Goal: Task Accomplishment & Management: Complete application form

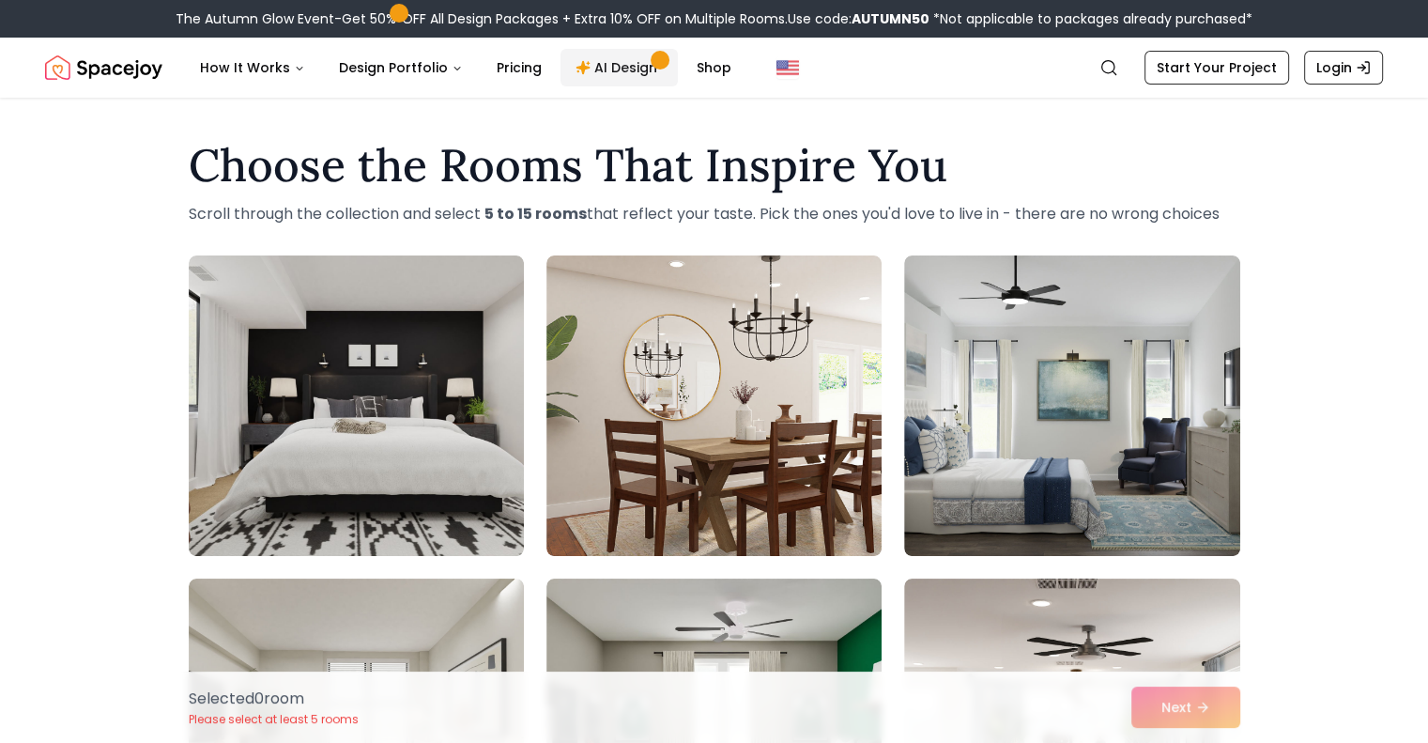
click at [623, 70] on link "AI Design" at bounding box center [619, 68] width 117 height 38
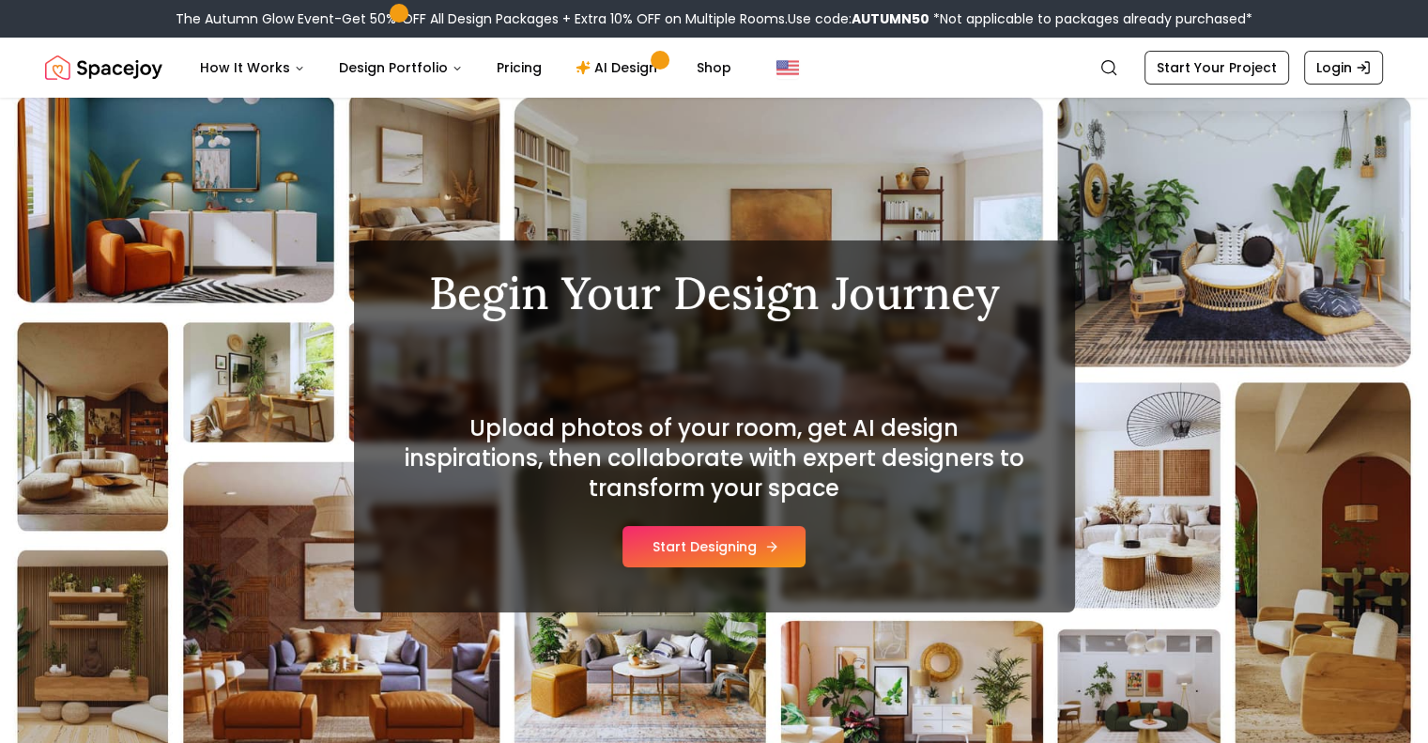
click at [712, 526] on button "Start Designing" at bounding box center [713, 546] width 183 height 41
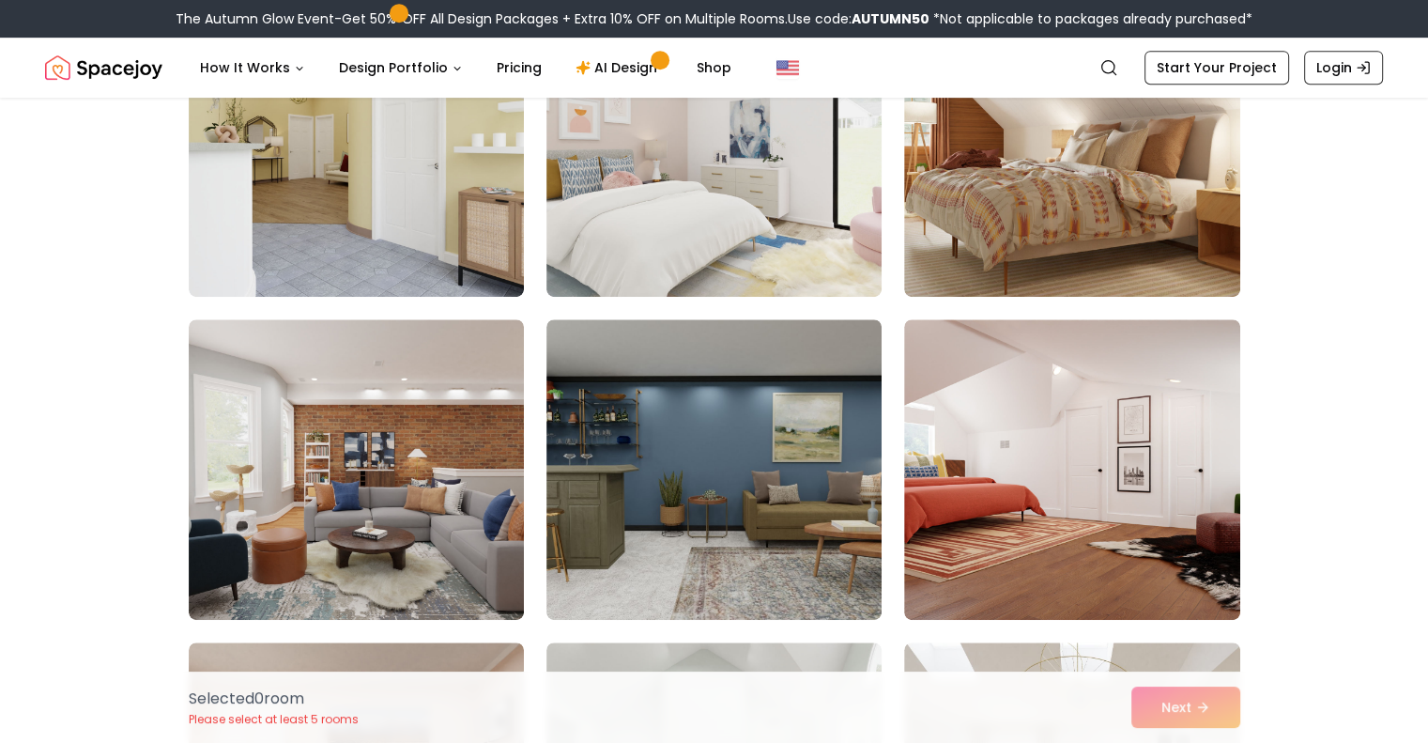
scroll to position [635, 0]
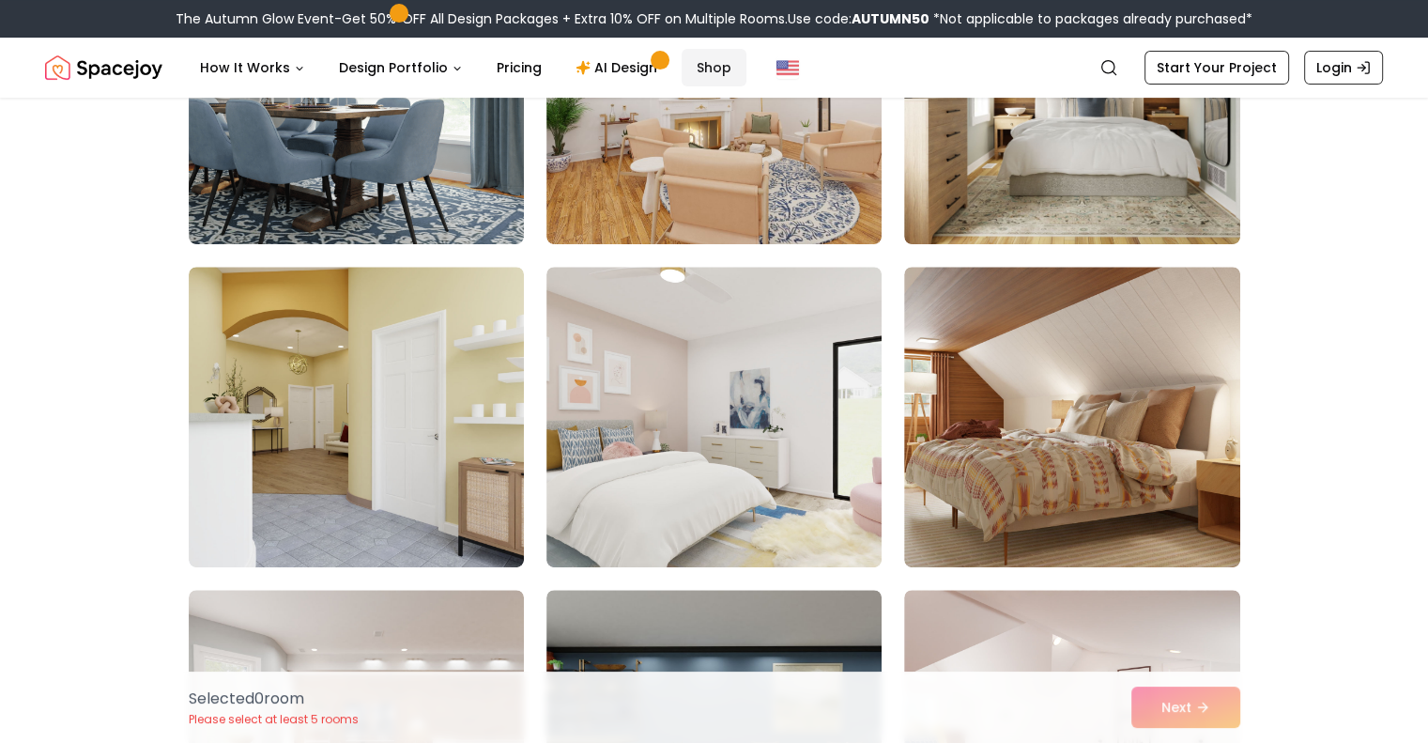
click at [709, 62] on link "Shop" at bounding box center [714, 68] width 65 height 38
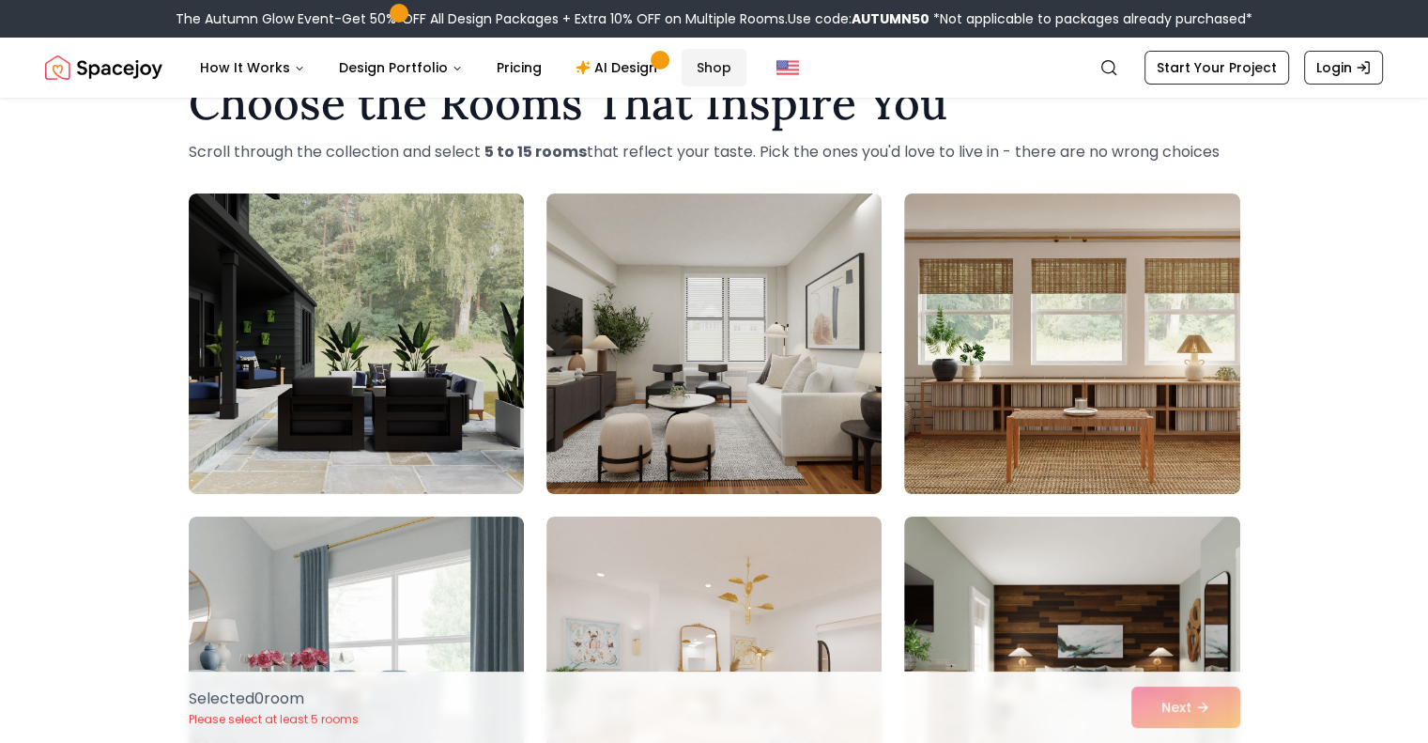
scroll to position [0, 0]
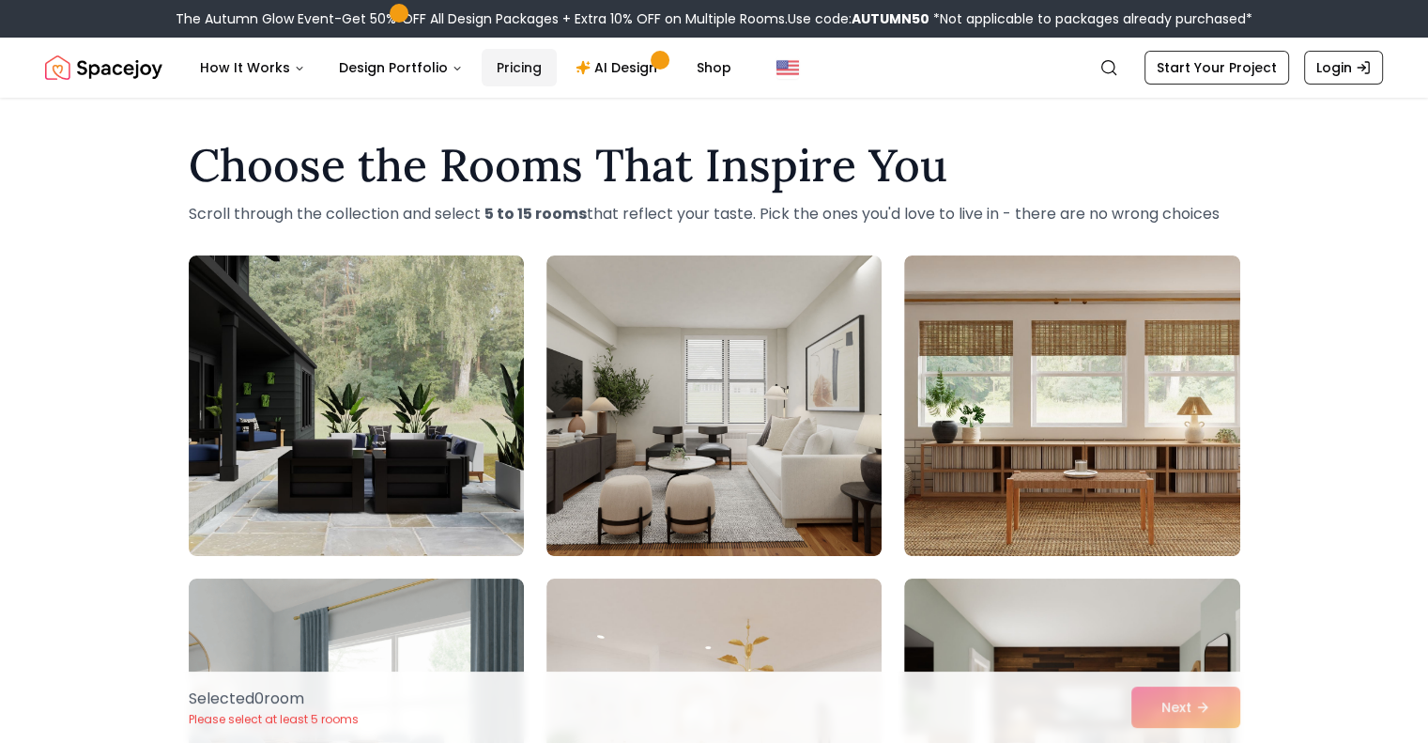
click at [491, 63] on link "Pricing" at bounding box center [519, 68] width 75 height 38
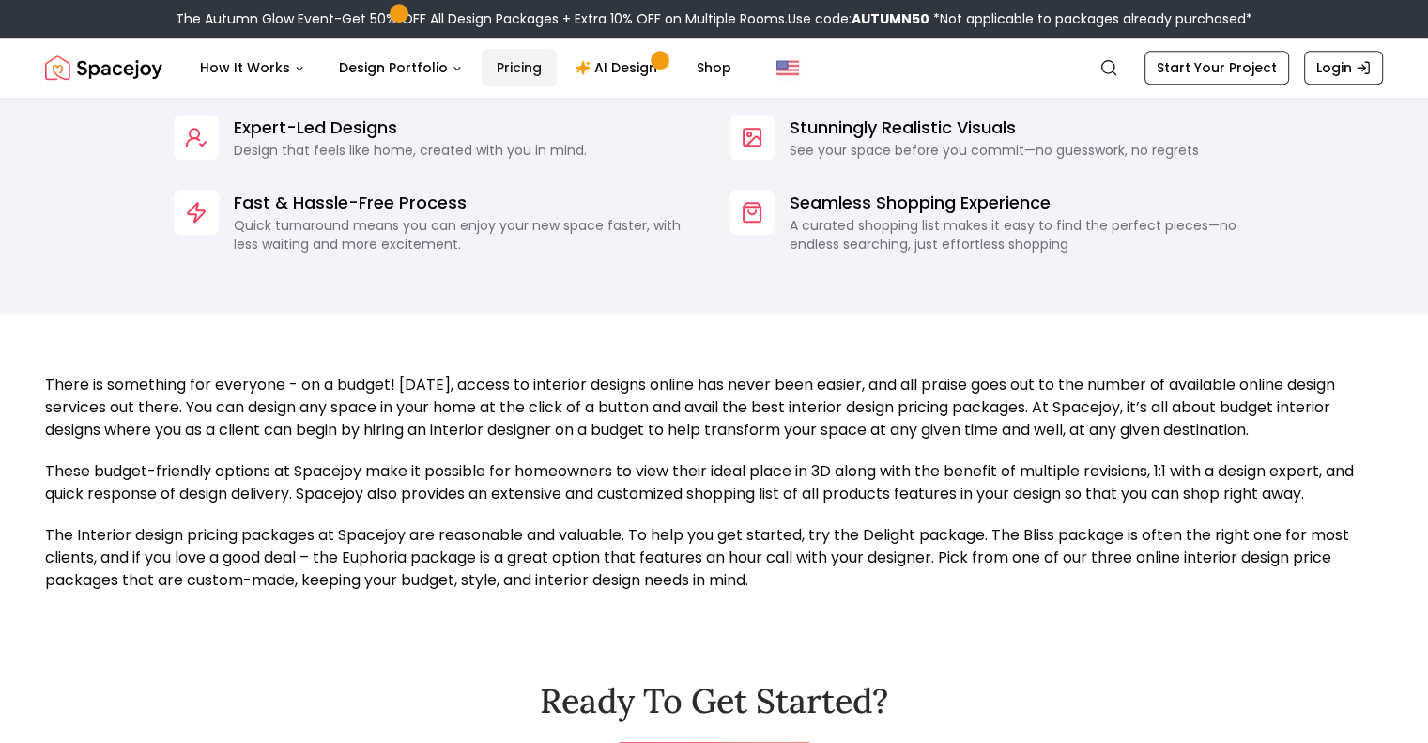
scroll to position [1555, 0]
click at [1175, 72] on link "Start Your Project" at bounding box center [1217, 68] width 145 height 34
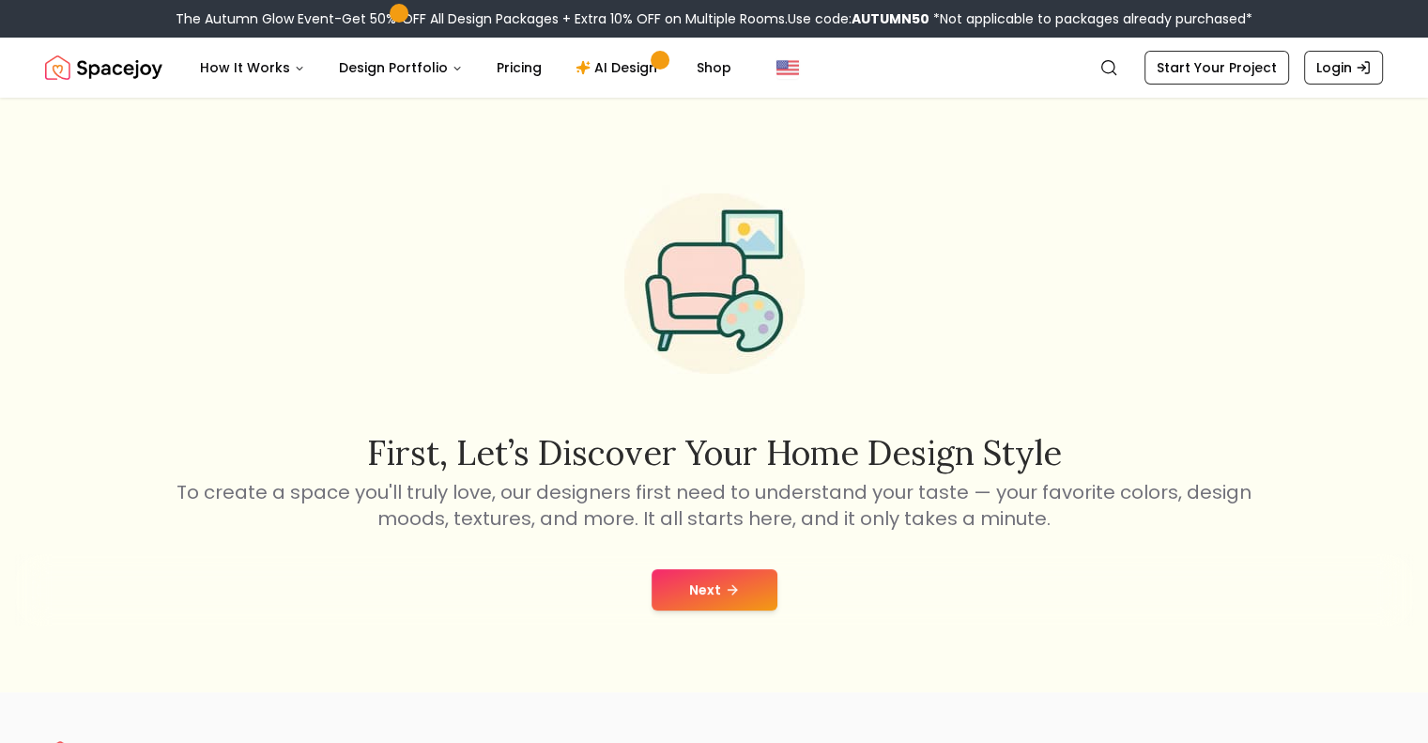
click at [740, 588] on button "Next" at bounding box center [715, 589] width 126 height 41
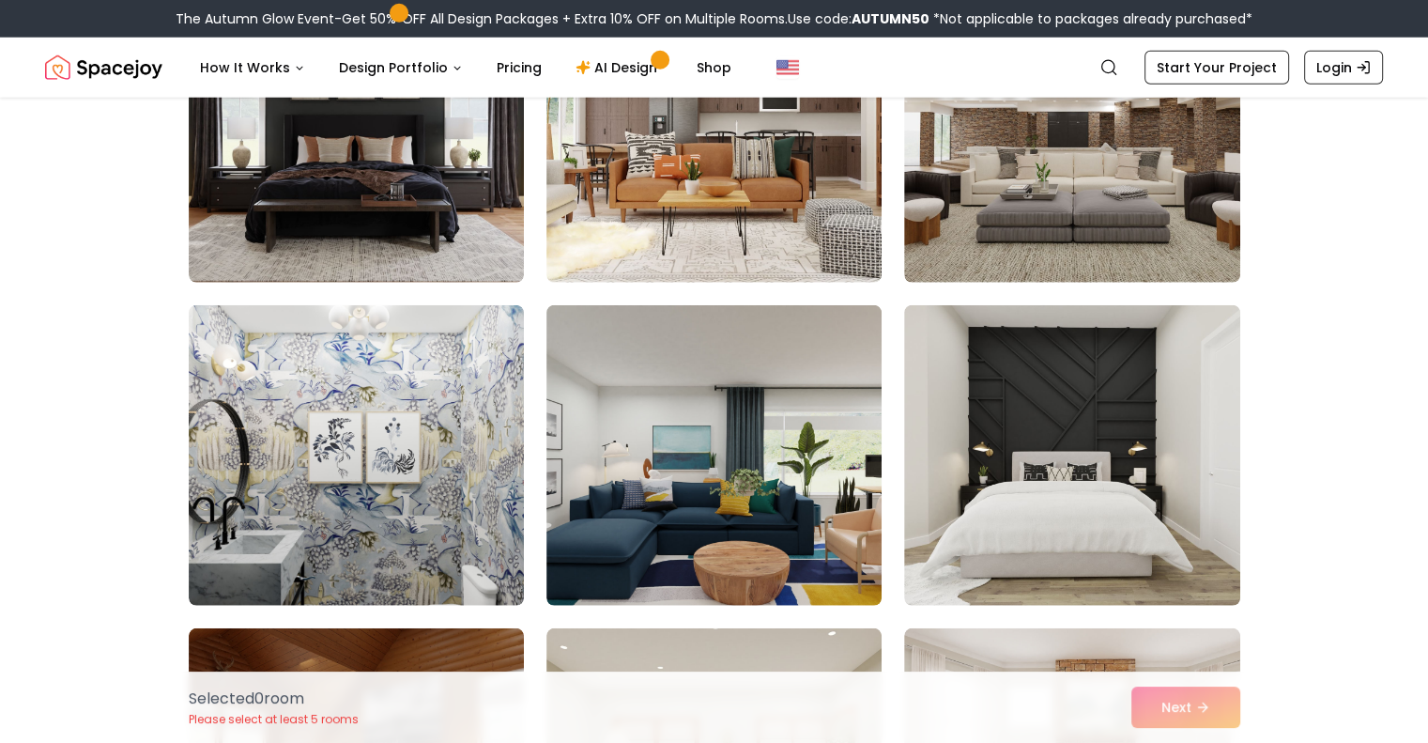
scroll to position [4934, 0]
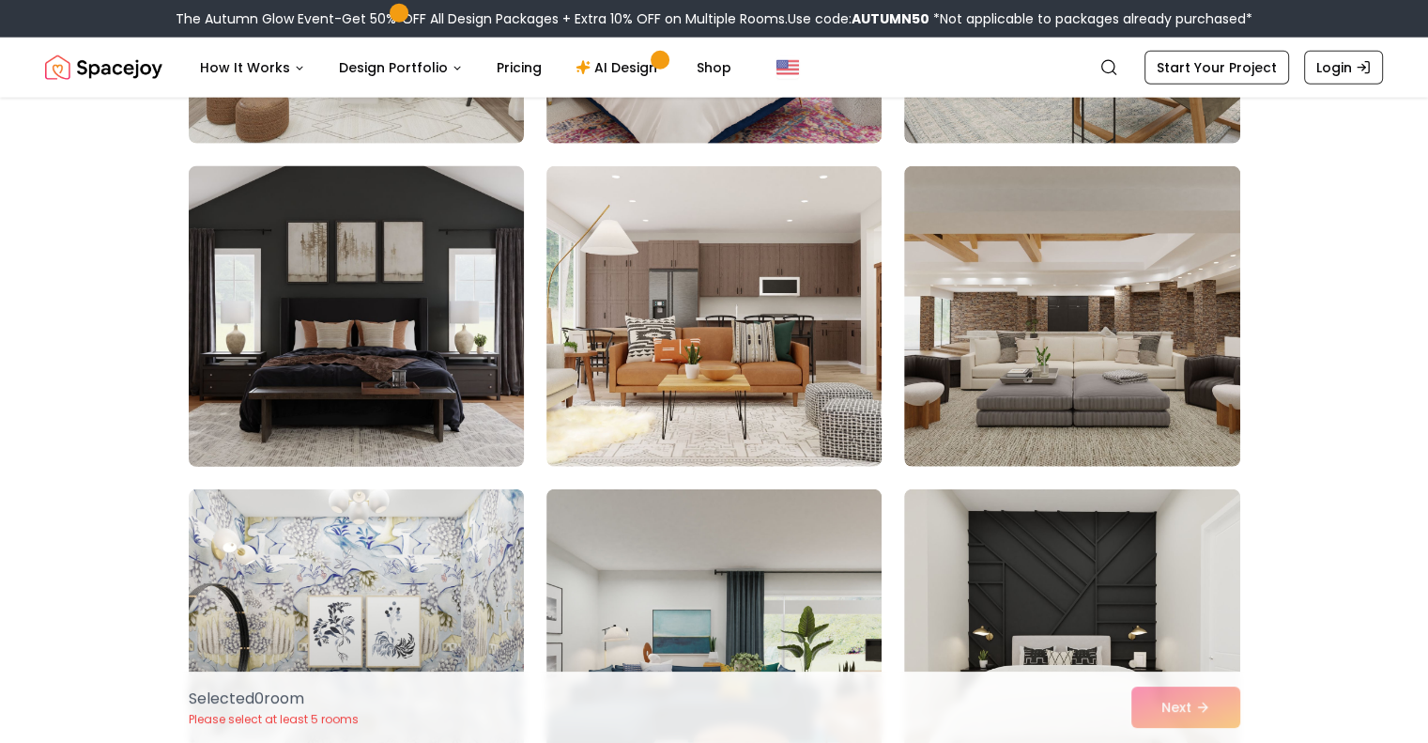
click at [381, 302] on img at bounding box center [356, 316] width 352 height 315
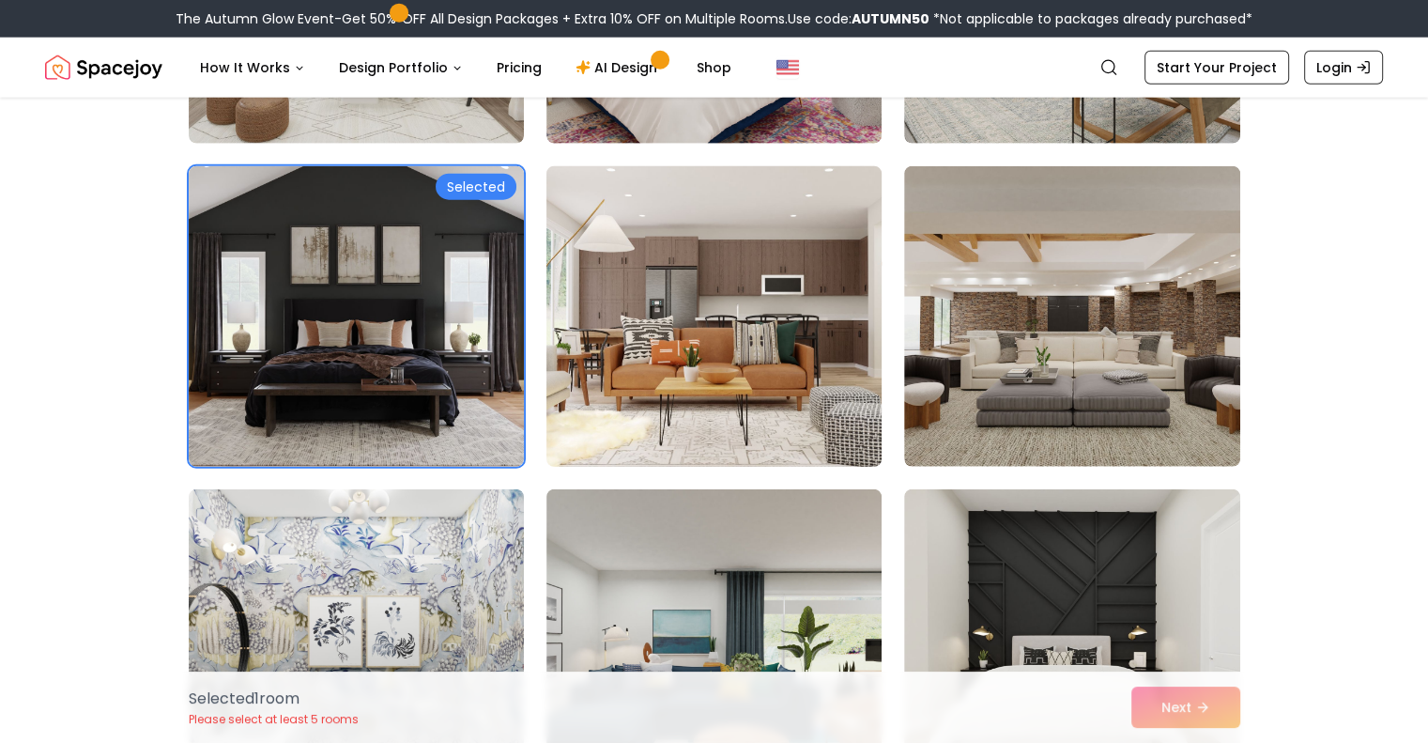
click at [704, 390] on img at bounding box center [714, 316] width 352 height 315
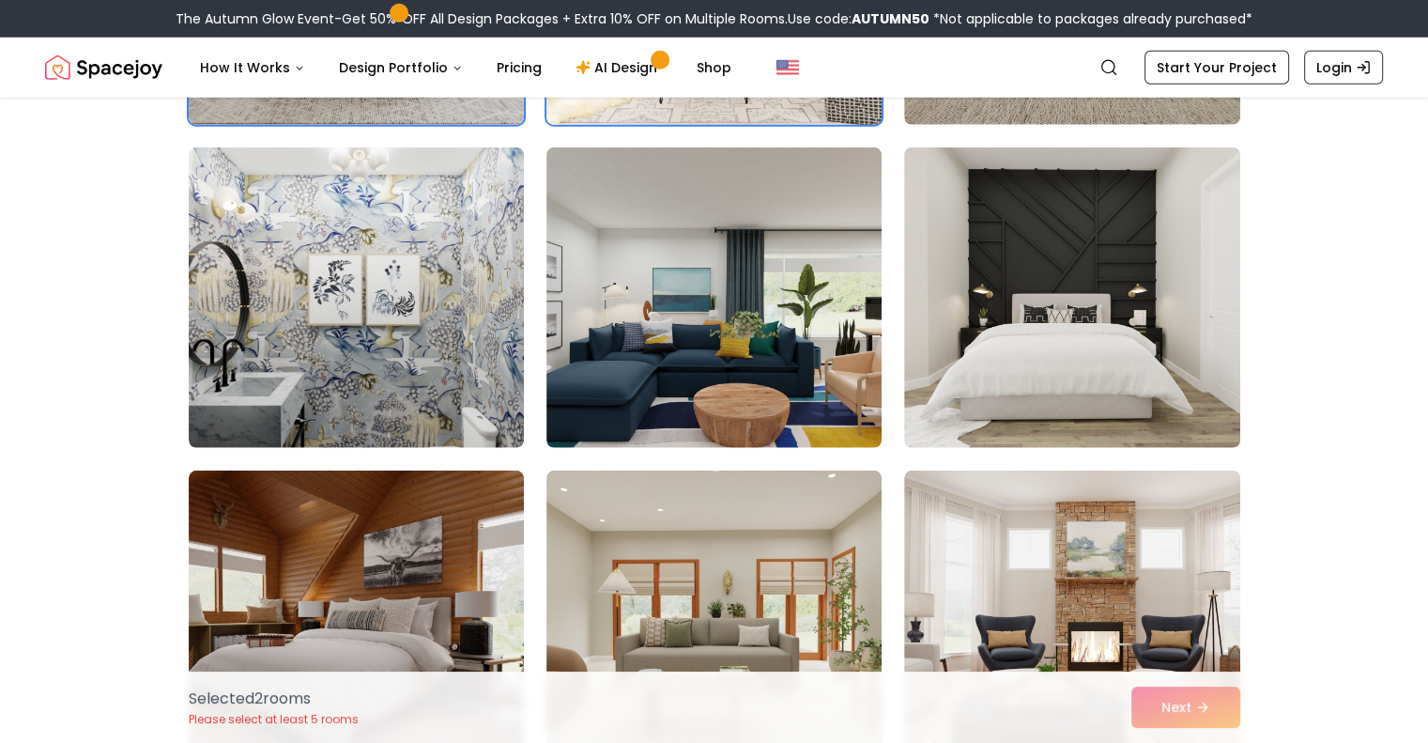
scroll to position [5279, 0]
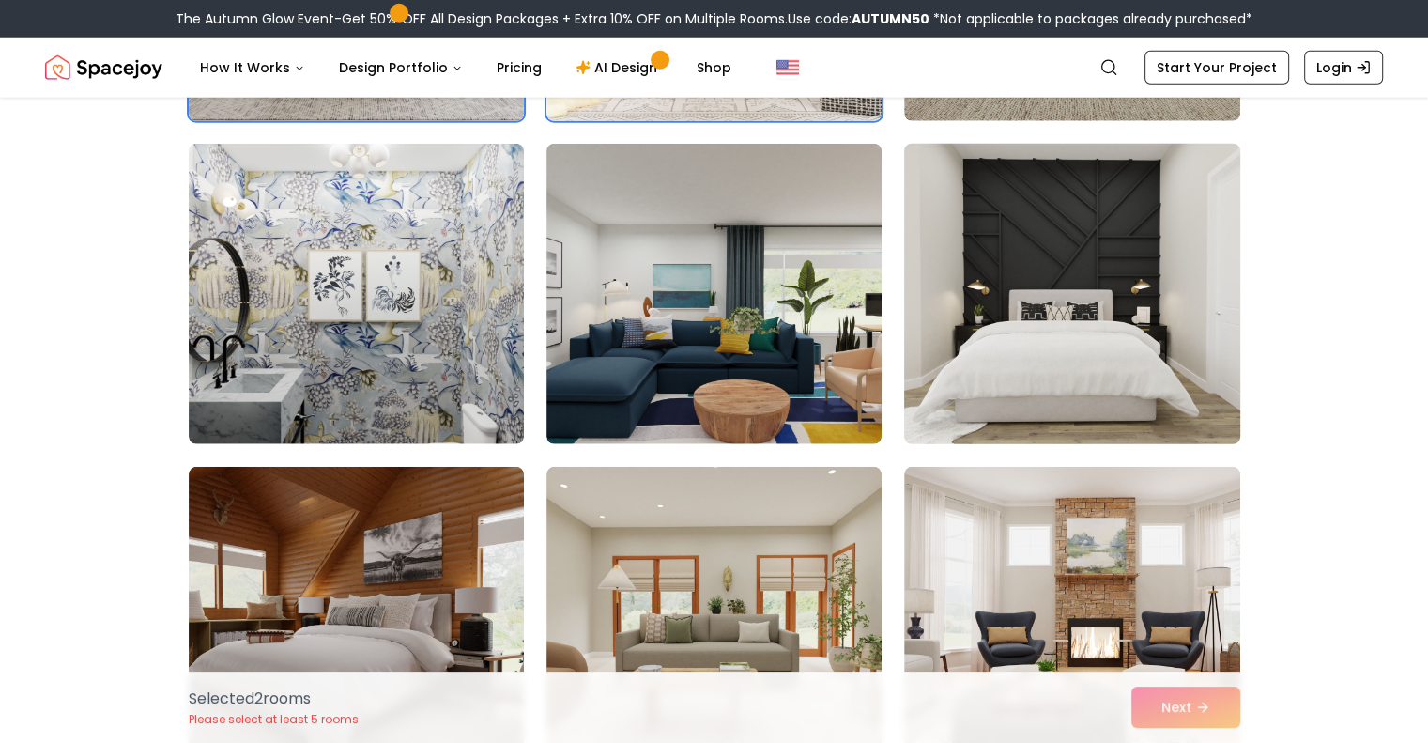
click at [1019, 318] on img at bounding box center [1072, 293] width 352 height 315
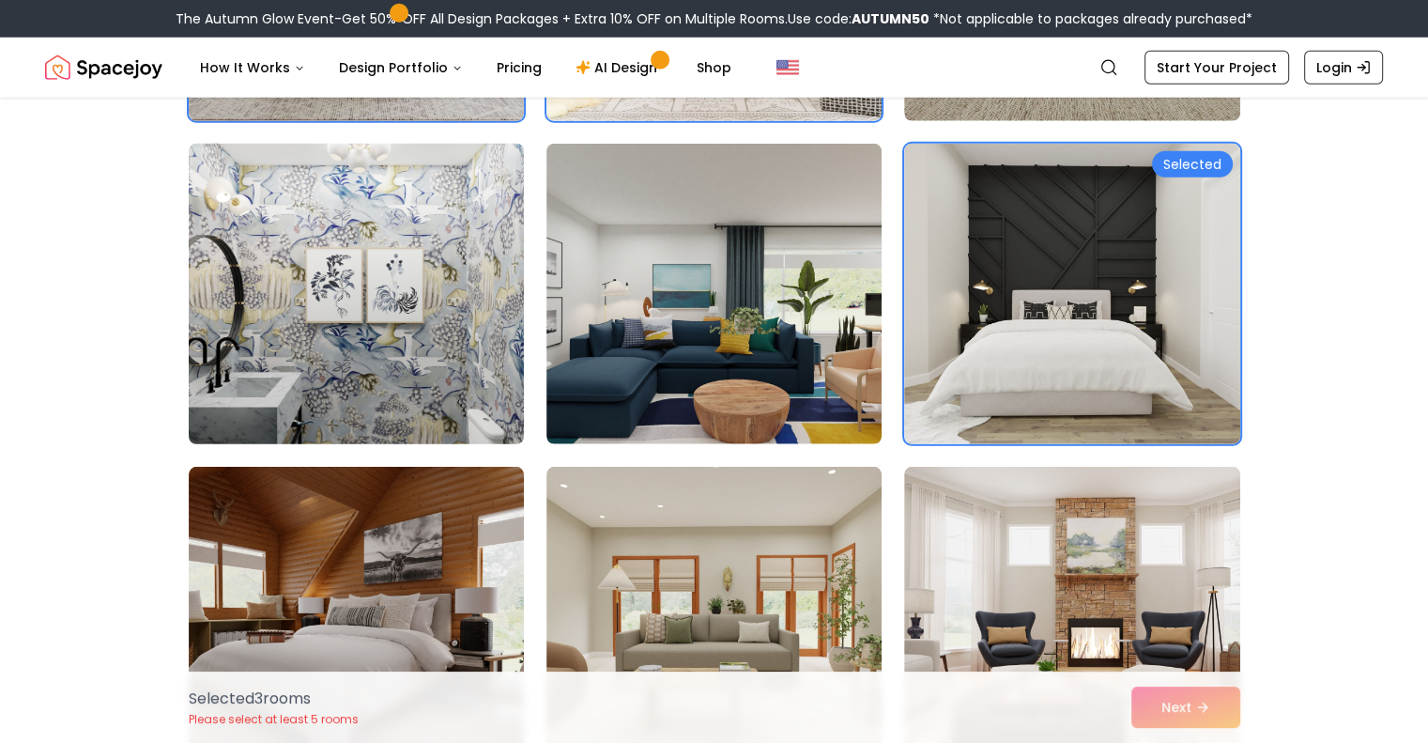
click at [360, 335] on img at bounding box center [356, 293] width 352 height 315
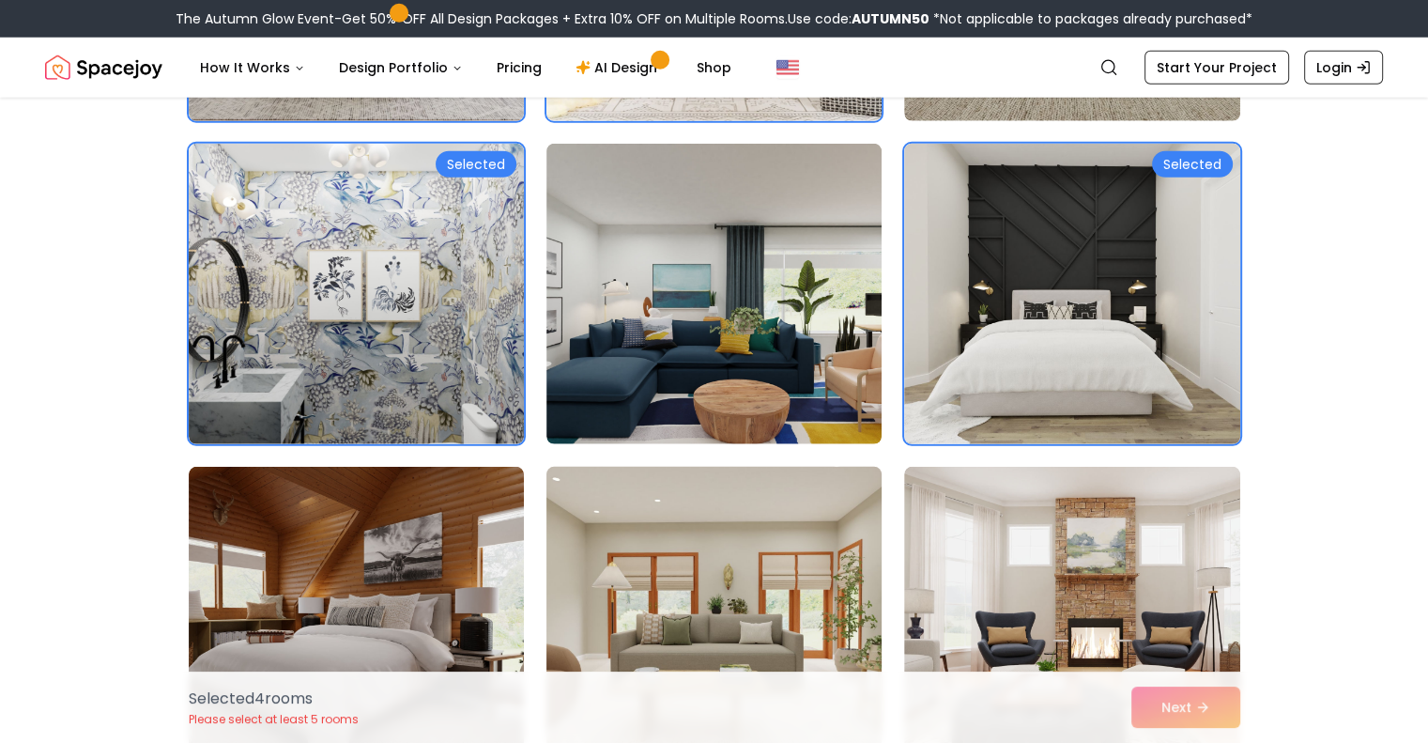
click at [656, 594] on img at bounding box center [714, 616] width 352 height 315
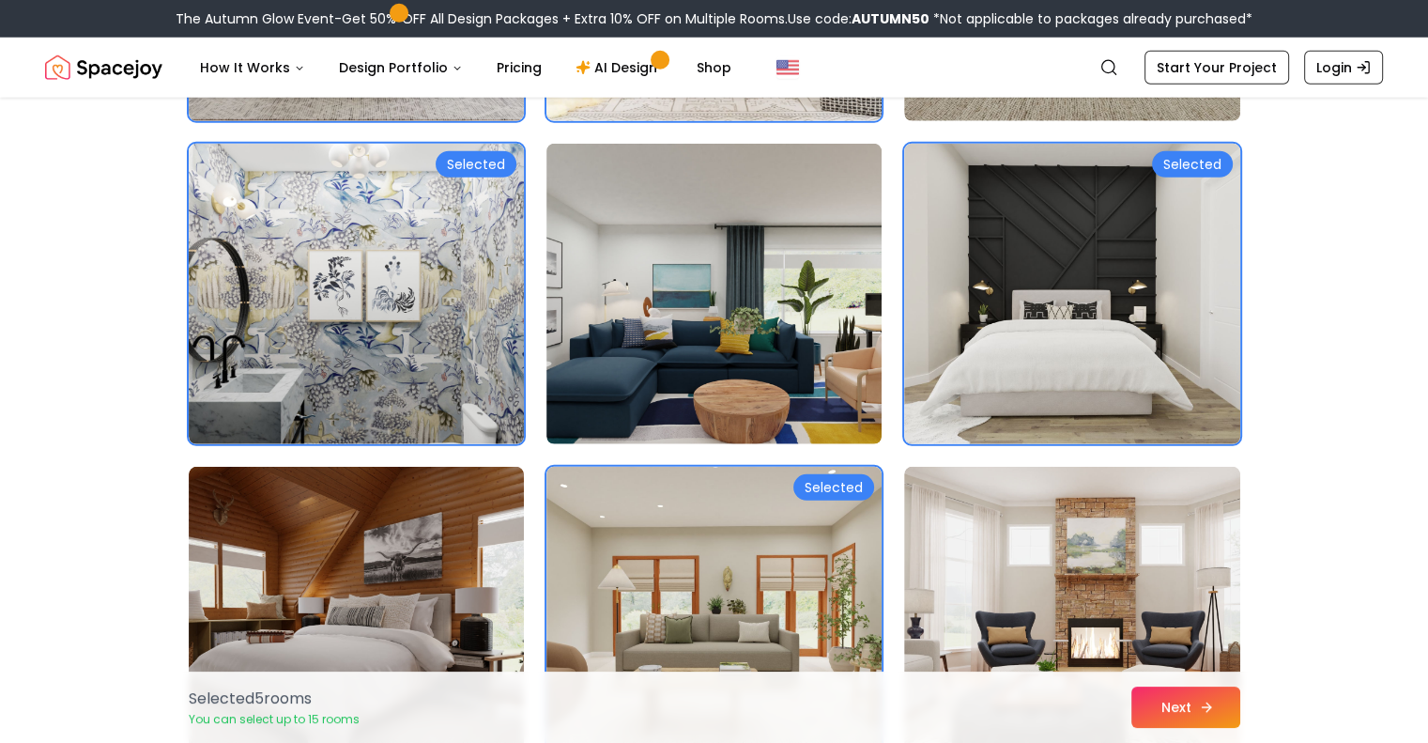
click at [1170, 709] on button "Next" at bounding box center [1185, 706] width 109 height 41
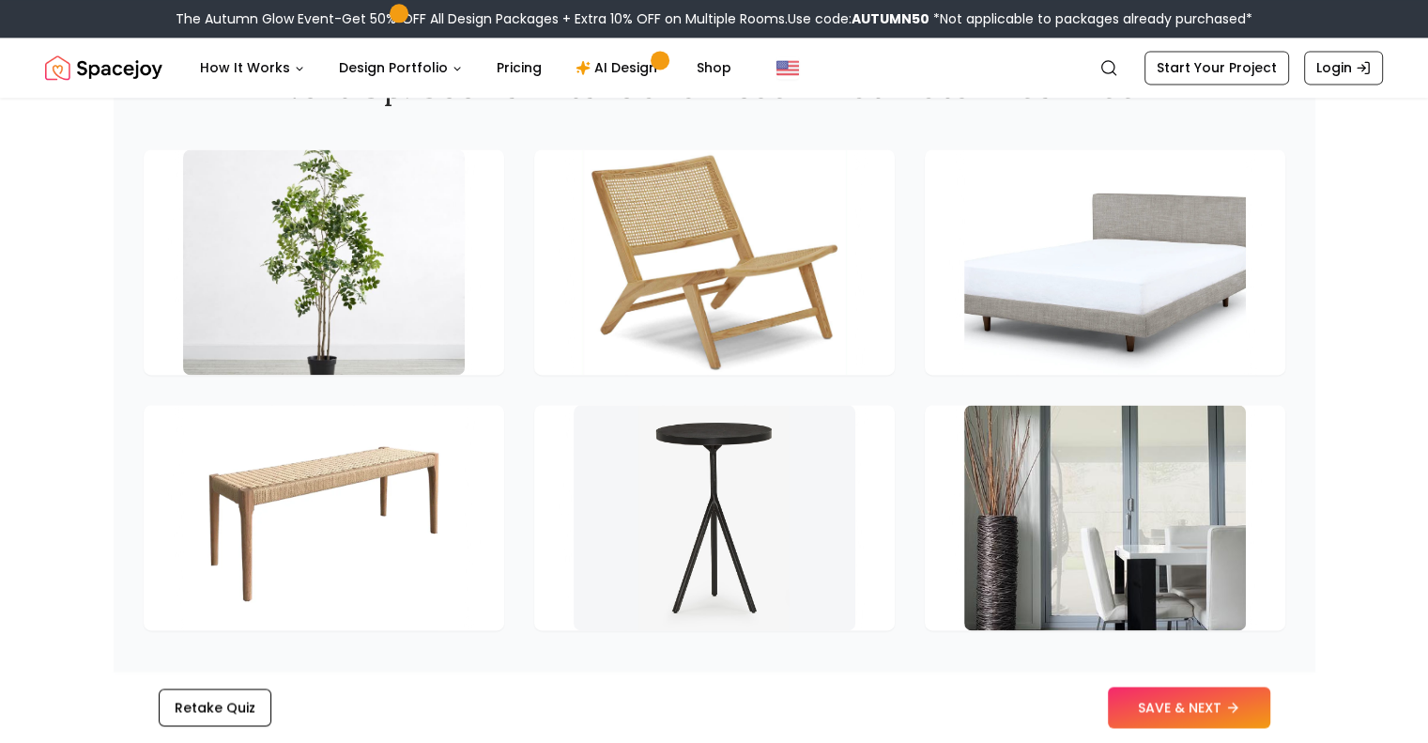
scroll to position [2635, 0]
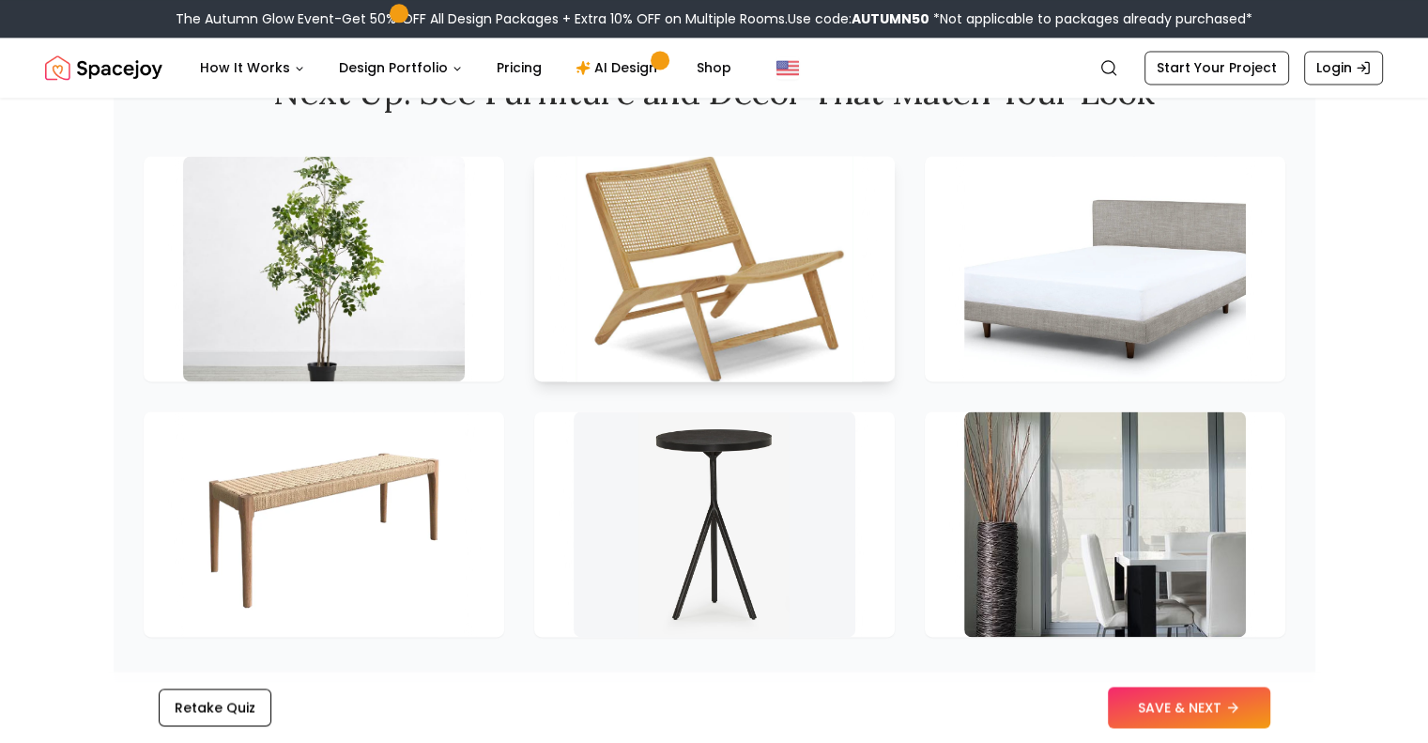
click at [777, 288] on img at bounding box center [714, 268] width 296 height 237
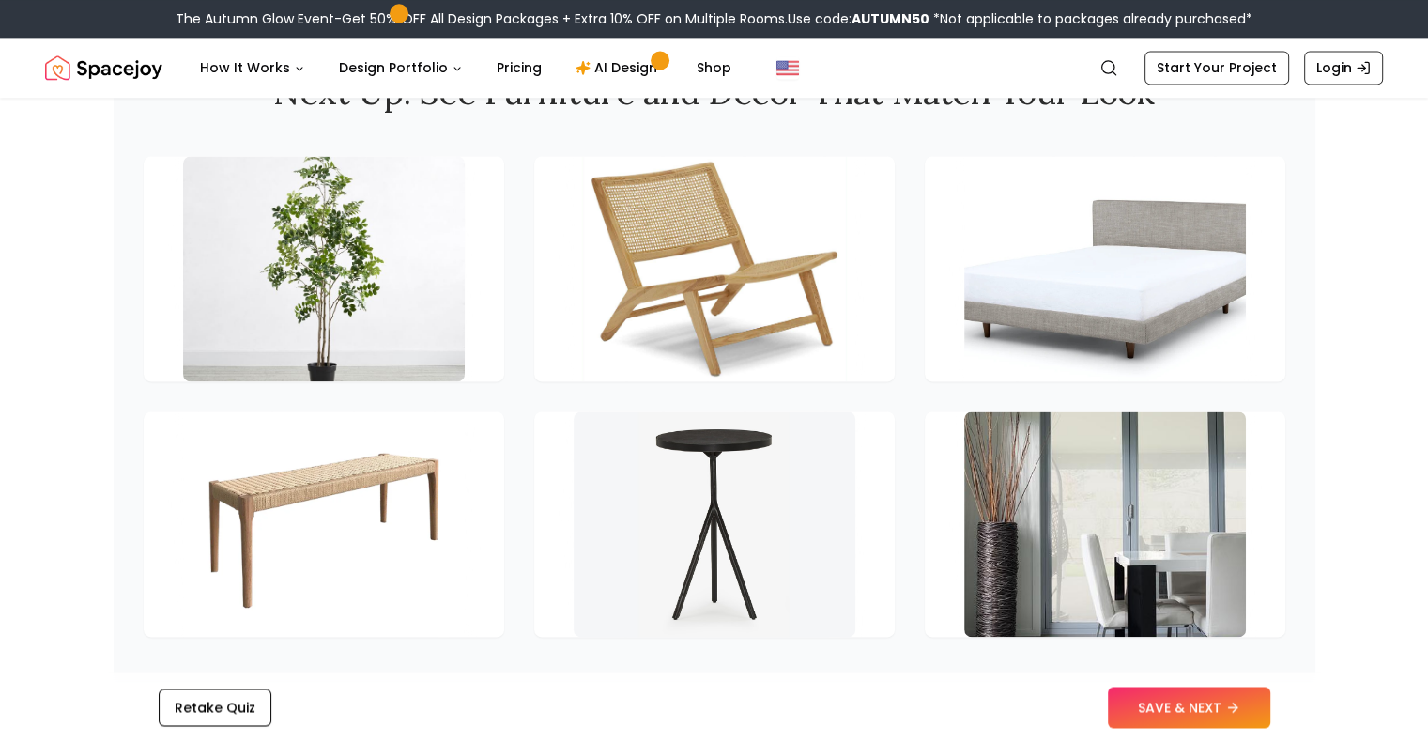
click at [762, 403] on div at bounding box center [715, 396] width 1142 height 481
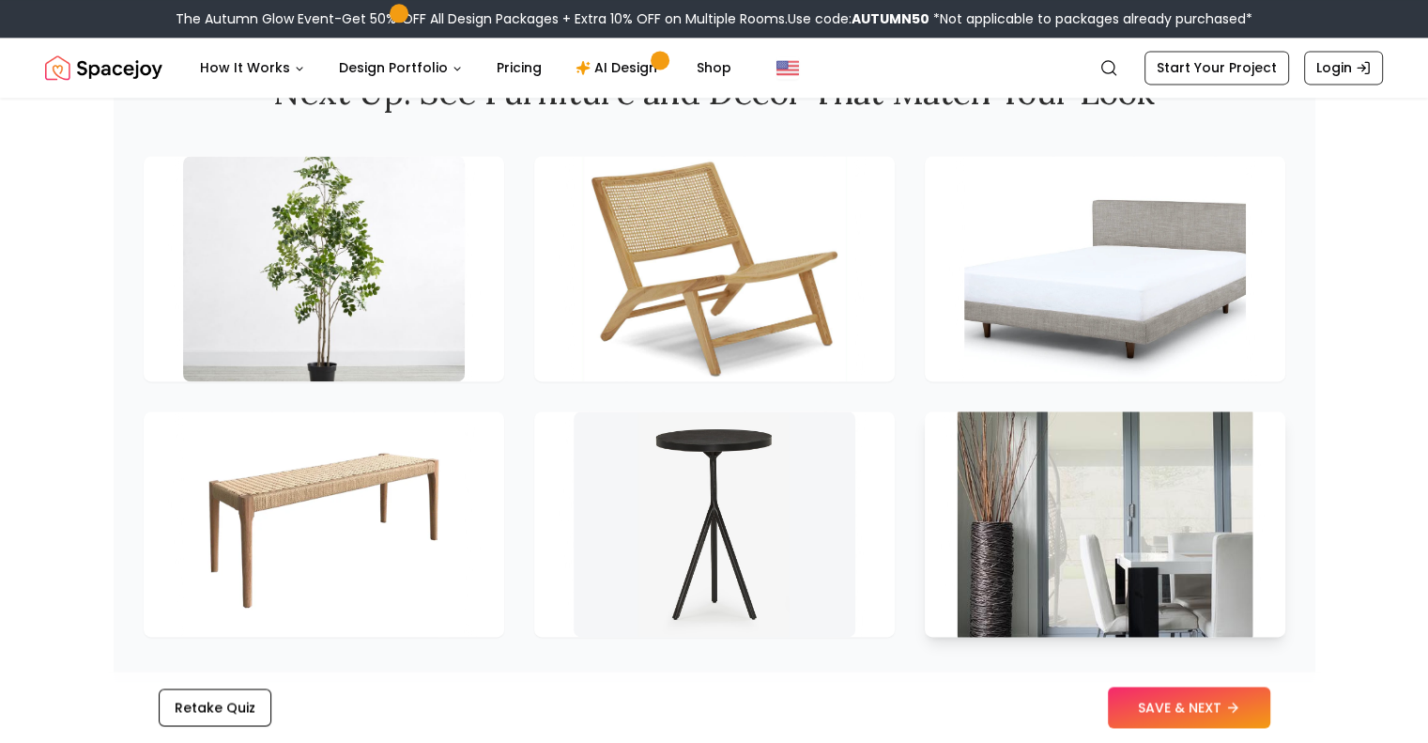
click at [1032, 440] on img at bounding box center [1105, 524] width 296 height 237
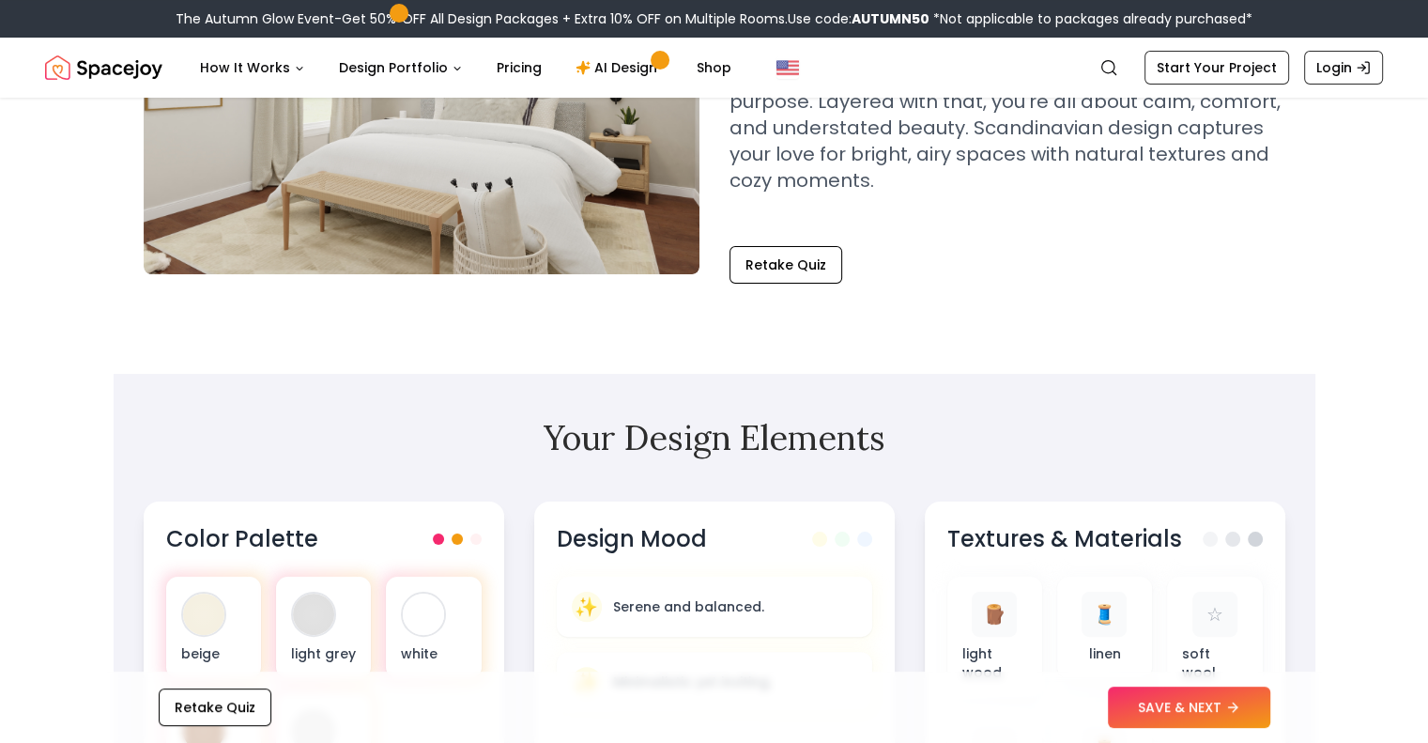
scroll to position [0, 0]
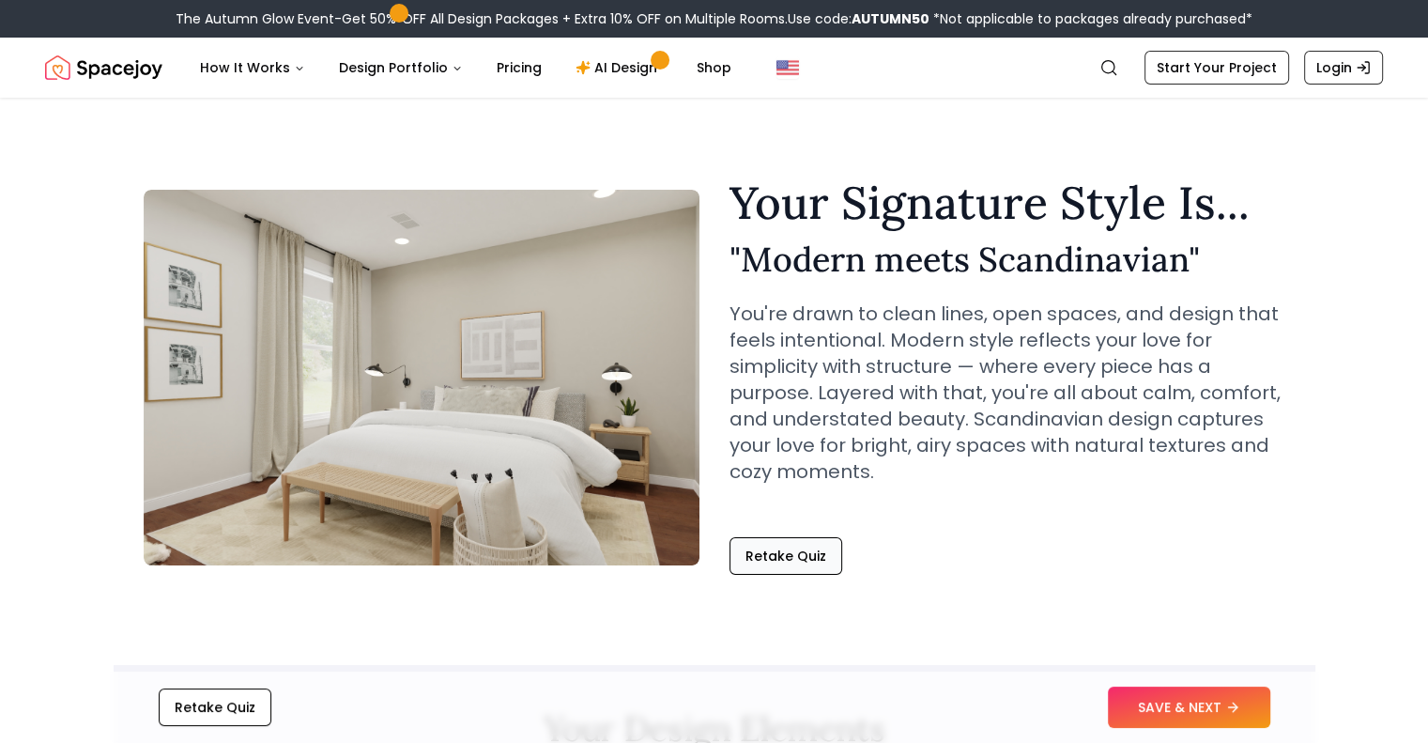
click at [770, 559] on button "Retake Quiz" at bounding box center [786, 556] width 113 height 38
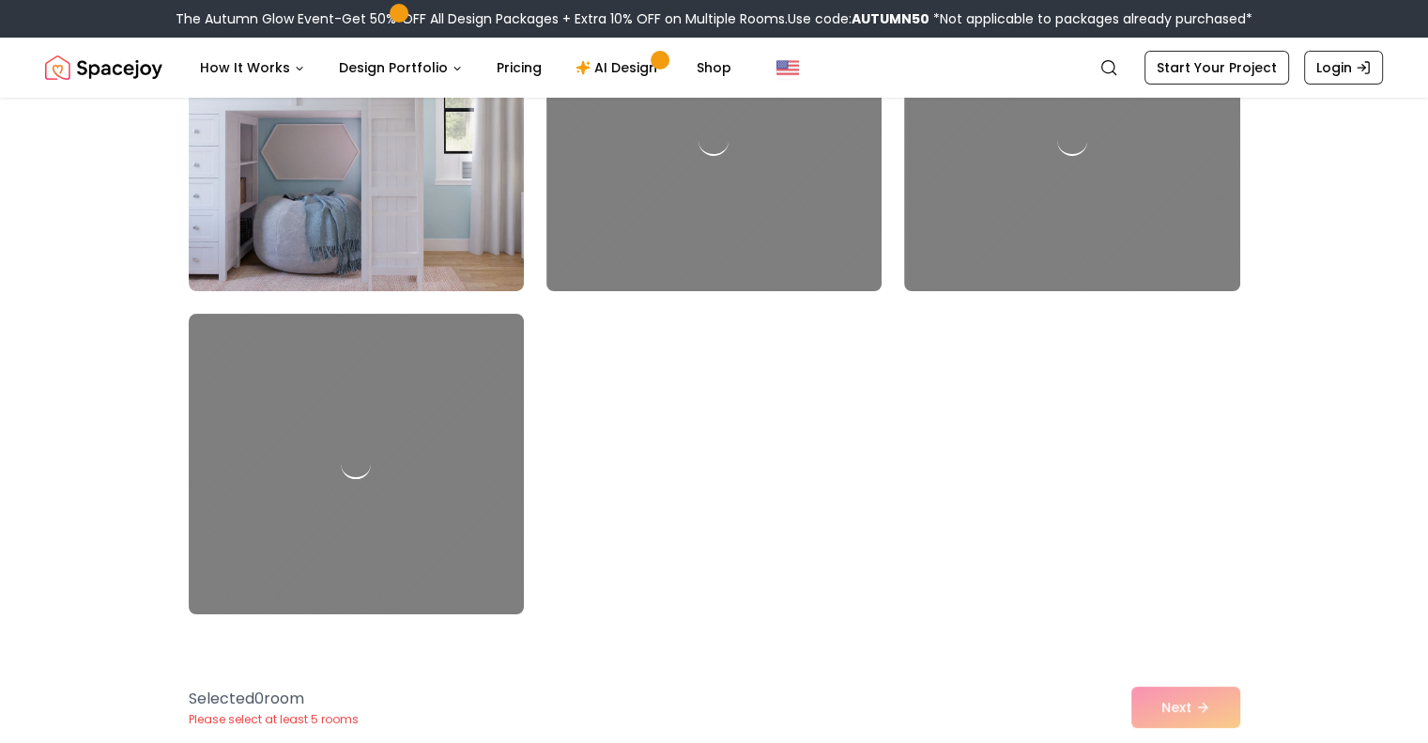
scroll to position [7492, 0]
